Goal: Information Seeking & Learning: Learn about a topic

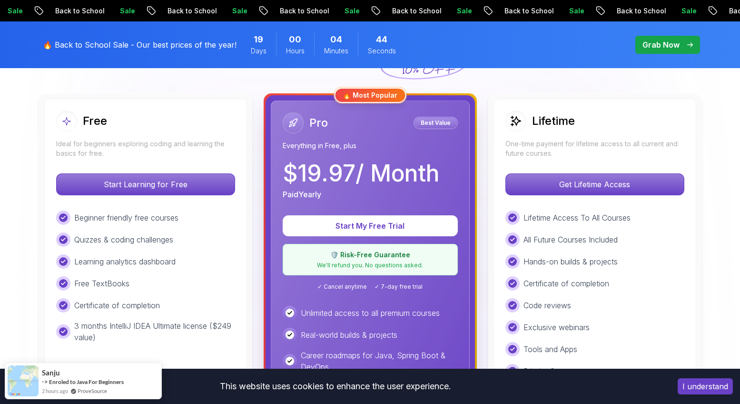
scroll to position [248, 0]
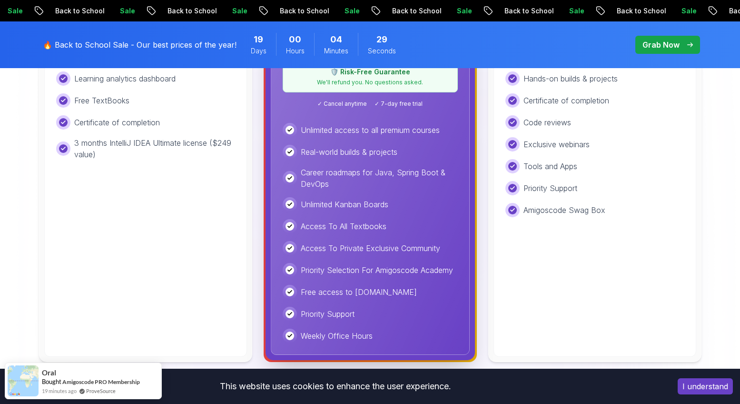
scroll to position [438, 0]
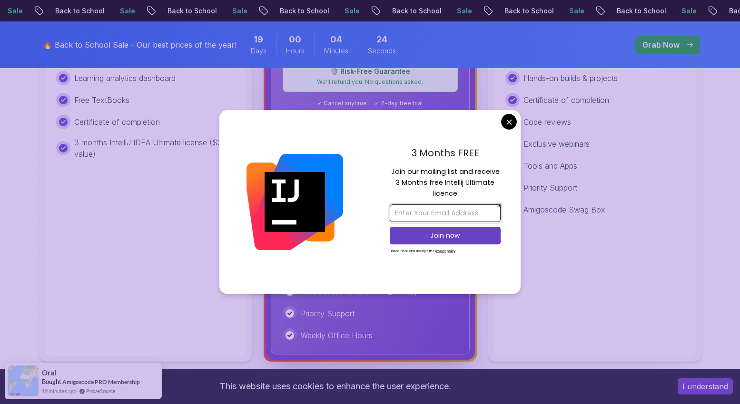
click at [452, 215] on input "email" at bounding box center [445, 213] width 111 height 18
type input "mmouctardiallo95@gmail.com"
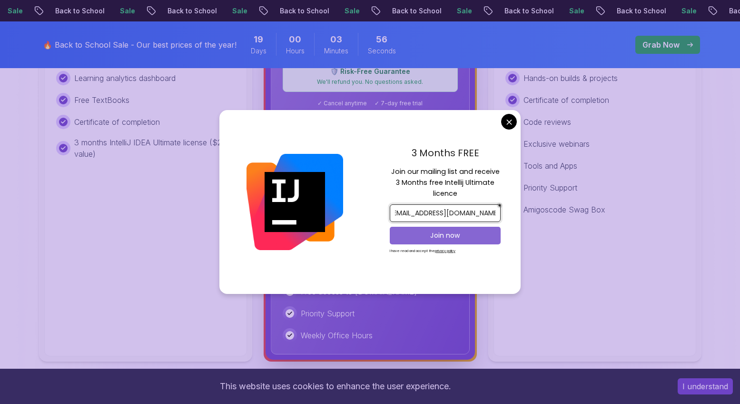
scroll to position [0, 0]
click at [424, 237] on p "Join now" at bounding box center [445, 235] width 90 height 10
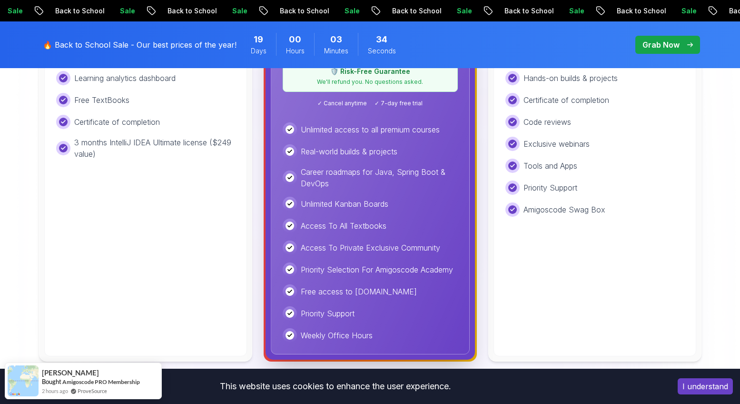
click at [731, 123] on img at bounding box center [370, 261] width 740 height 1195
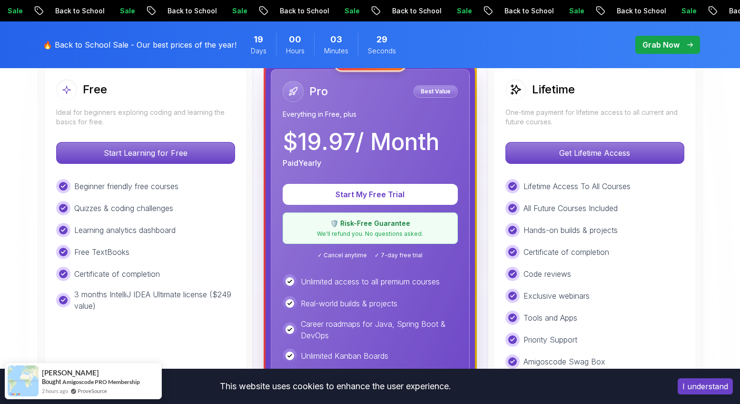
scroll to position [286, 0]
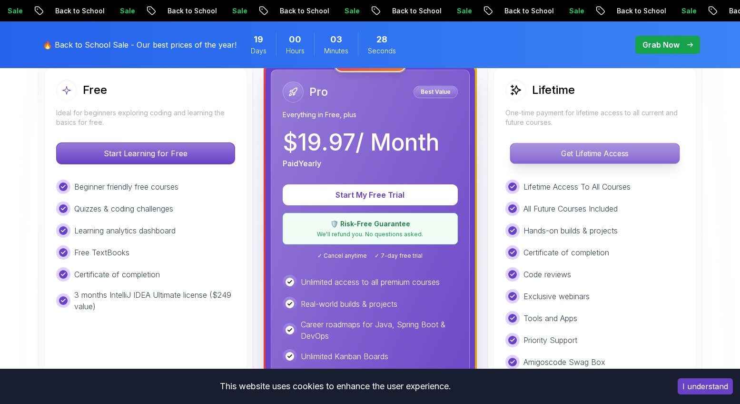
click at [595, 147] on p "Get Lifetime Access" at bounding box center [594, 153] width 169 height 20
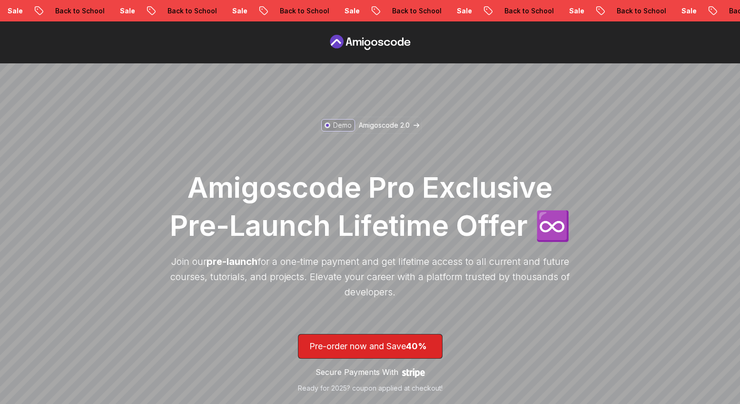
click at [535, 136] on div "Demo Amigoscode 2.0 Amigoscode Pro Exclusive Pre-Launch Lifetime Offer ♾️ Join …" at bounding box center [370, 288] width 409 height 342
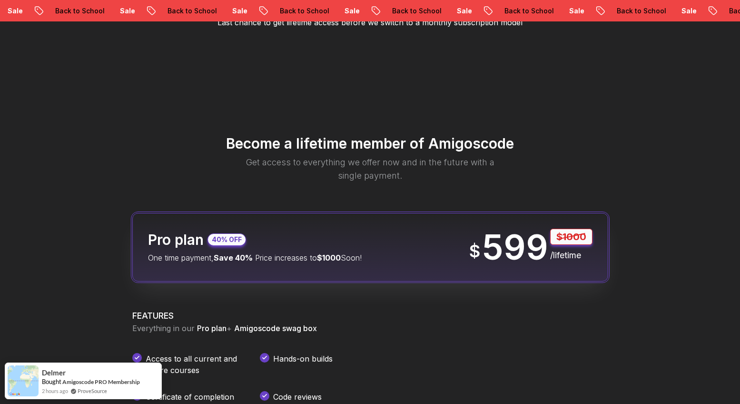
scroll to position [1047, 0]
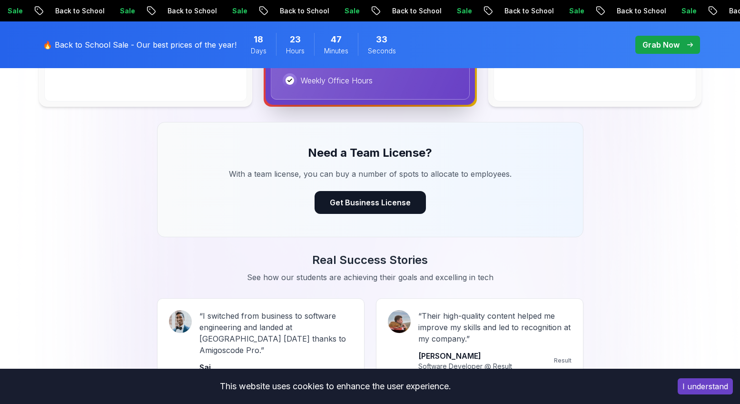
scroll to position [286, 0]
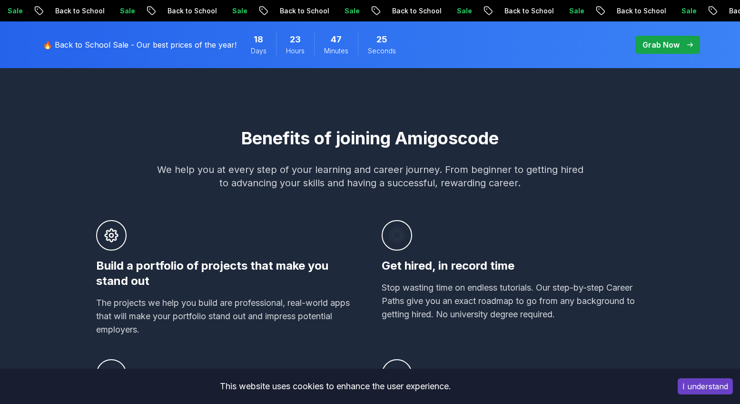
click at [668, 46] on p "Grab Now" at bounding box center [661, 44] width 37 height 11
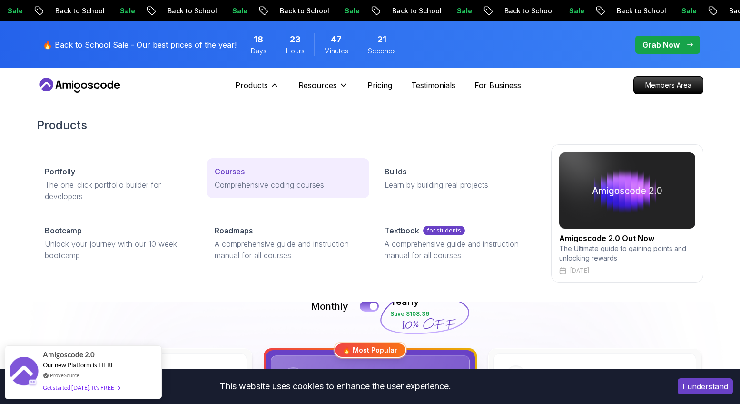
click at [236, 184] on p "Comprehensive coding courses" at bounding box center [288, 184] width 147 height 11
click at [235, 169] on p "Courses" at bounding box center [230, 171] width 30 height 11
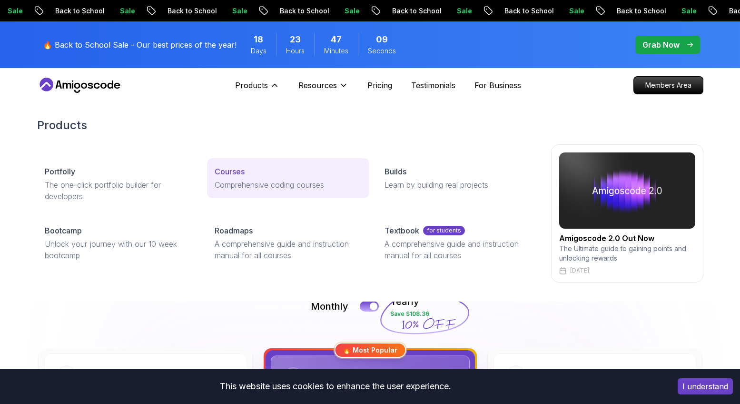
click at [231, 171] on p "Courses" at bounding box center [230, 171] width 30 height 11
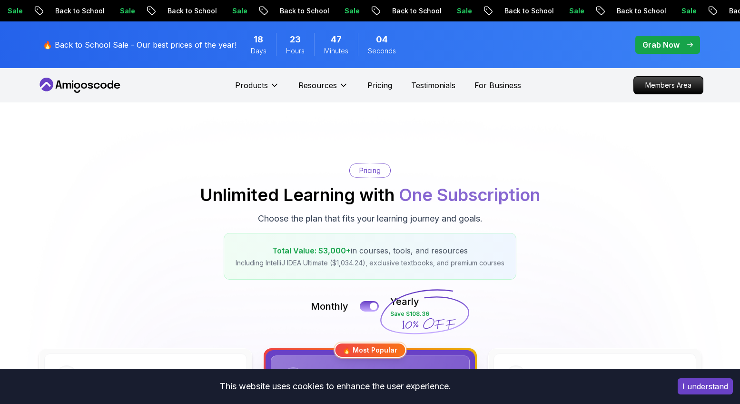
click at [651, 46] on p "Grab Now" at bounding box center [661, 44] width 37 height 11
click at [660, 88] on p "Members Area" at bounding box center [669, 85] width 66 height 16
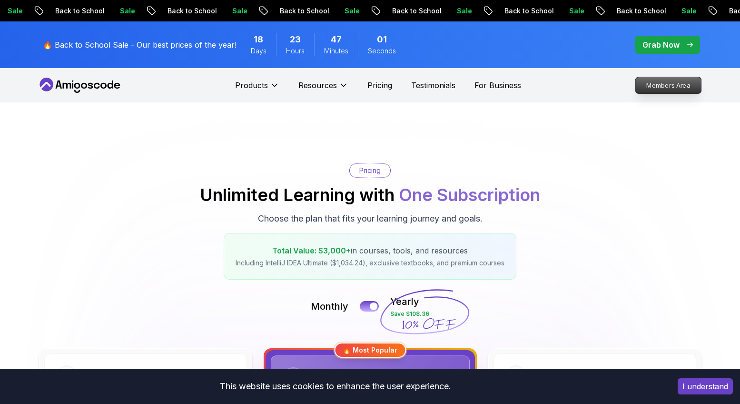
click at [660, 88] on p "Members Area" at bounding box center [669, 85] width 66 height 16
click at [75, 85] on icon at bounding box center [80, 85] width 86 height 15
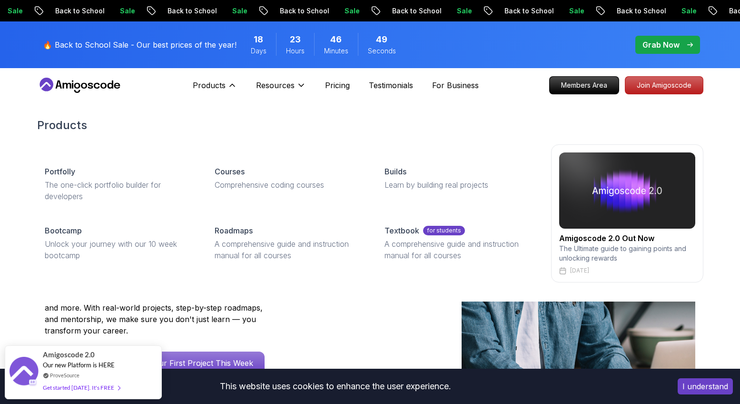
click at [629, 215] on img at bounding box center [627, 190] width 136 height 76
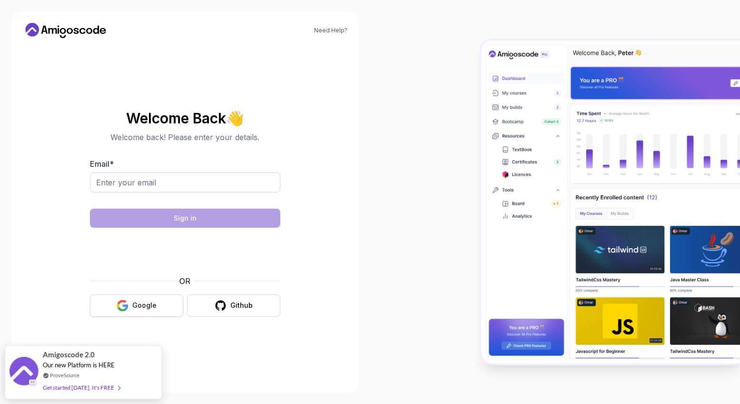
click at [157, 303] on button "Google" at bounding box center [136, 305] width 93 height 22
click at [154, 309] on div "Google" at bounding box center [144, 305] width 24 height 10
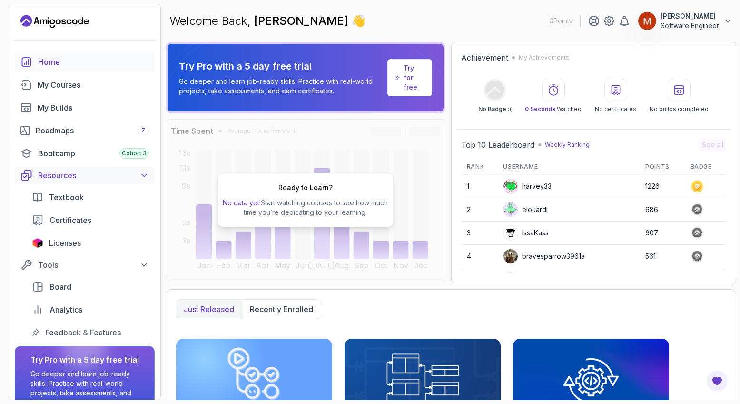
click at [143, 173] on icon at bounding box center [144, 175] width 10 height 10
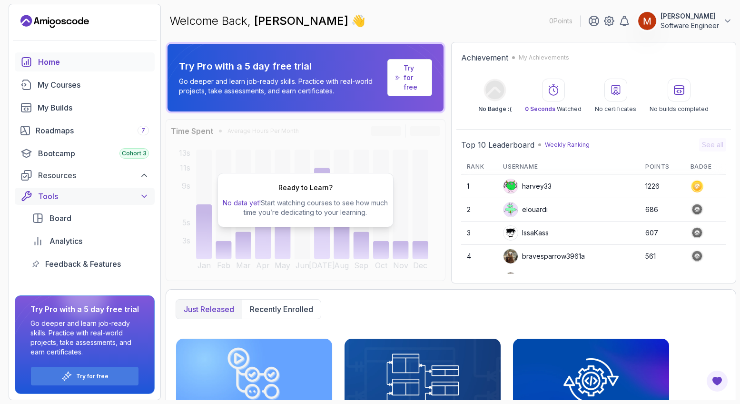
click at [143, 194] on icon at bounding box center [144, 196] width 10 height 10
click at [63, 83] on div "My Courses" at bounding box center [93, 84] width 111 height 11
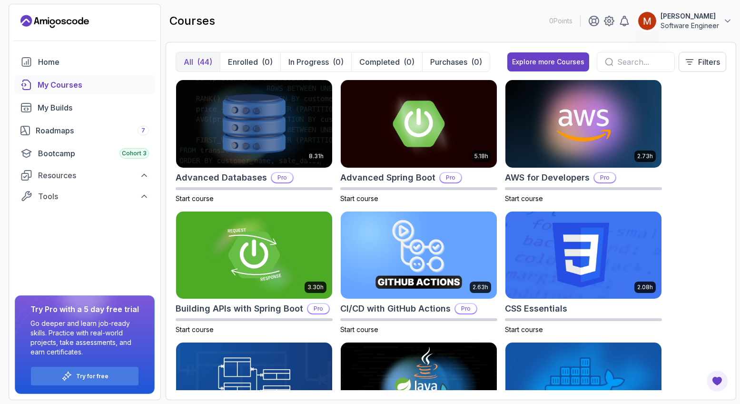
click at [716, 92] on div "8.31h Advanced Databases Pro Start course 5.18h Advanced Spring Boot Pro Start …" at bounding box center [451, 235] width 551 height 310
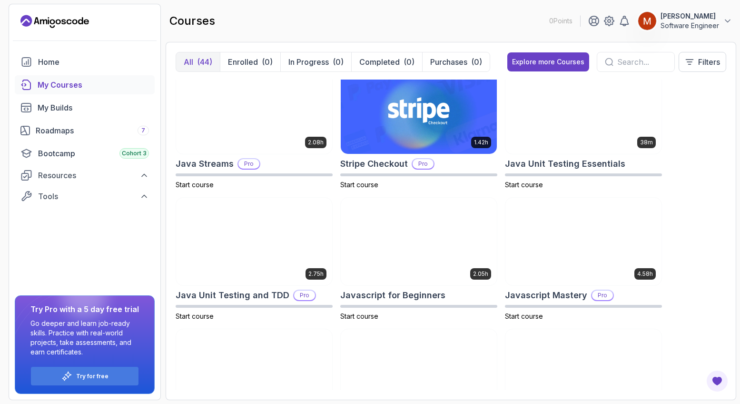
scroll to position [933, 0]
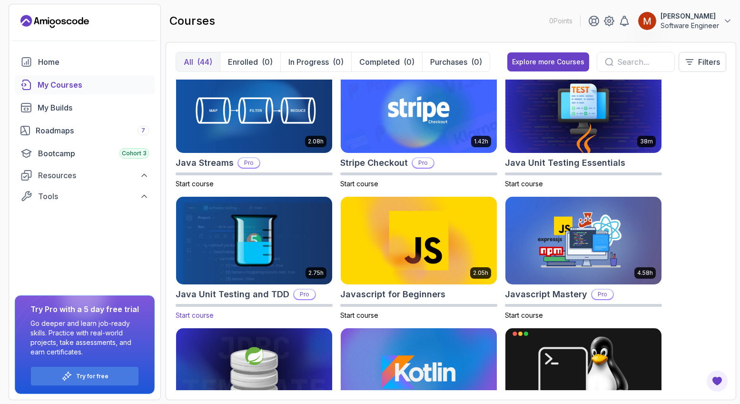
click at [247, 293] on h2 "Java Unit Testing and TDD" at bounding box center [233, 294] width 114 height 13
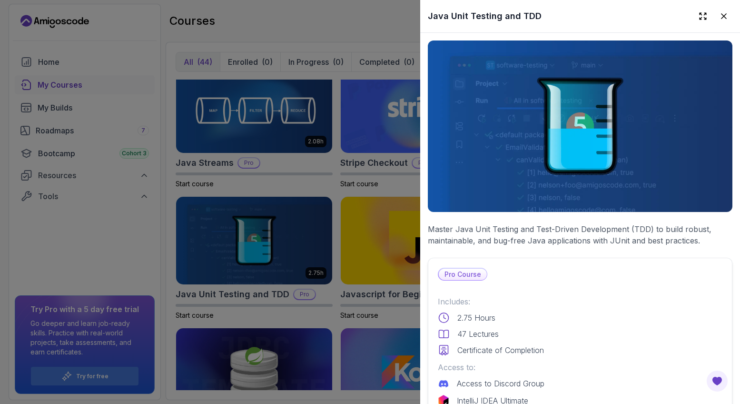
click at [650, 229] on p "Master Java Unit Testing and Test-Driven Development (TDD) to build robust, mai…" at bounding box center [580, 234] width 305 height 23
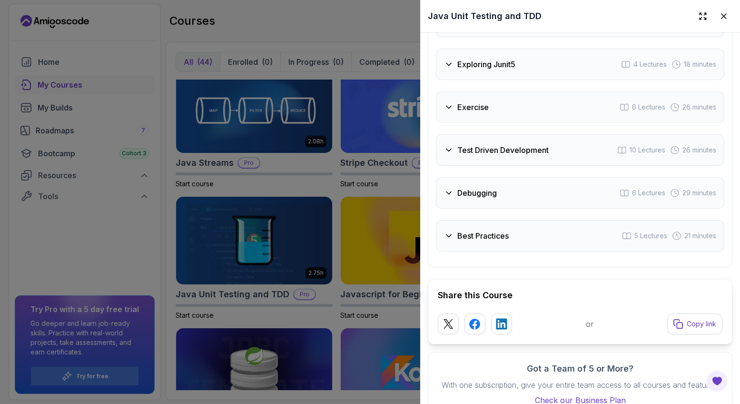
scroll to position [1902, 0]
click at [539, 234] on div "Best Practices 5 Lectures 21 minutes" at bounding box center [580, 234] width 289 height 31
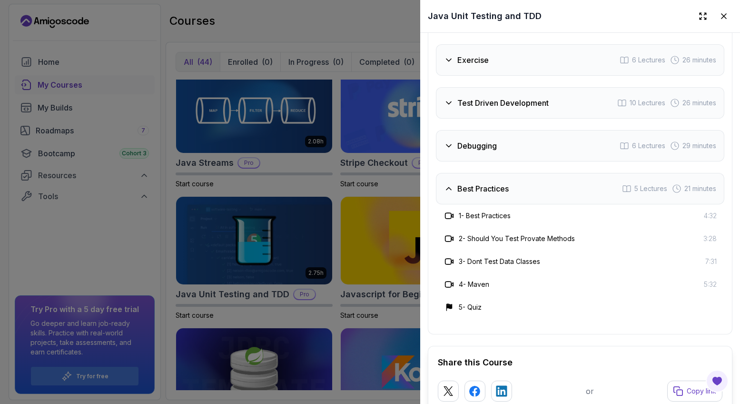
scroll to position [1857, 0]
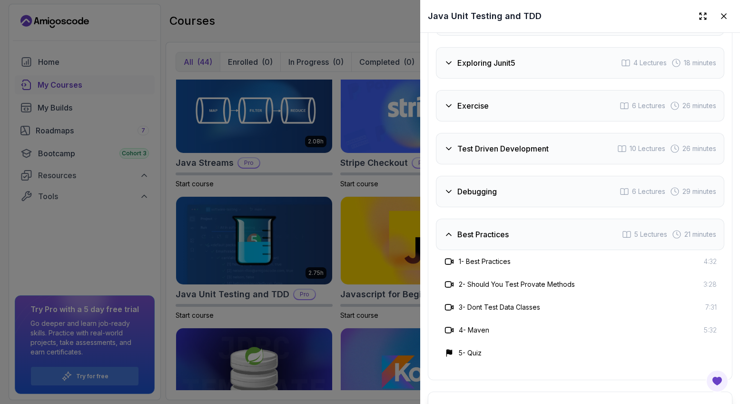
click at [509, 153] on h3 "Test Driven Development" at bounding box center [503, 148] width 91 height 11
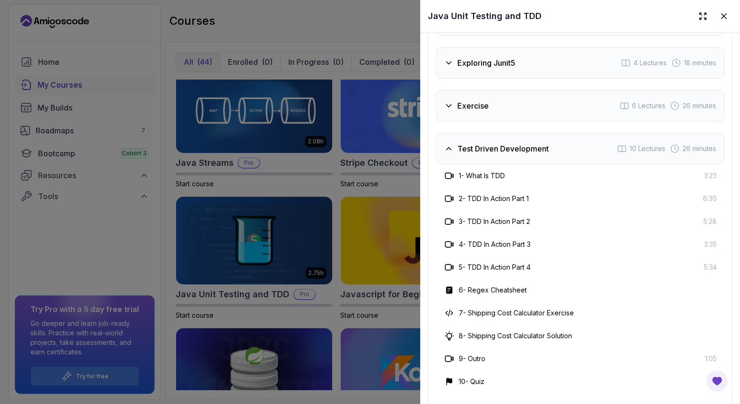
click at [509, 153] on h3 "Test Driven Development" at bounding box center [503, 148] width 91 height 11
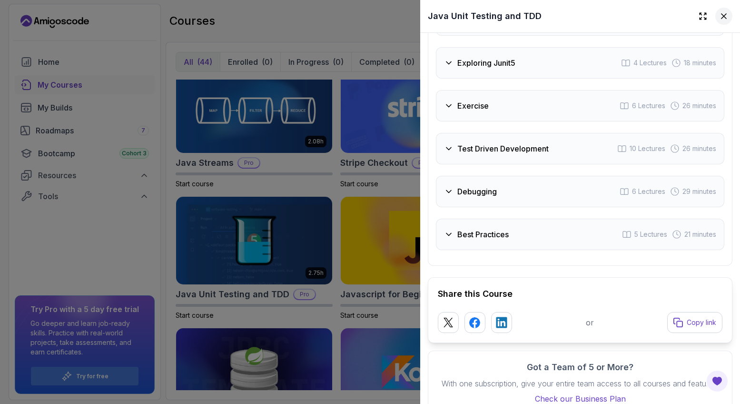
click at [725, 17] on icon at bounding box center [724, 16] width 5 height 5
